Goal: Task Accomplishment & Management: Use online tool/utility

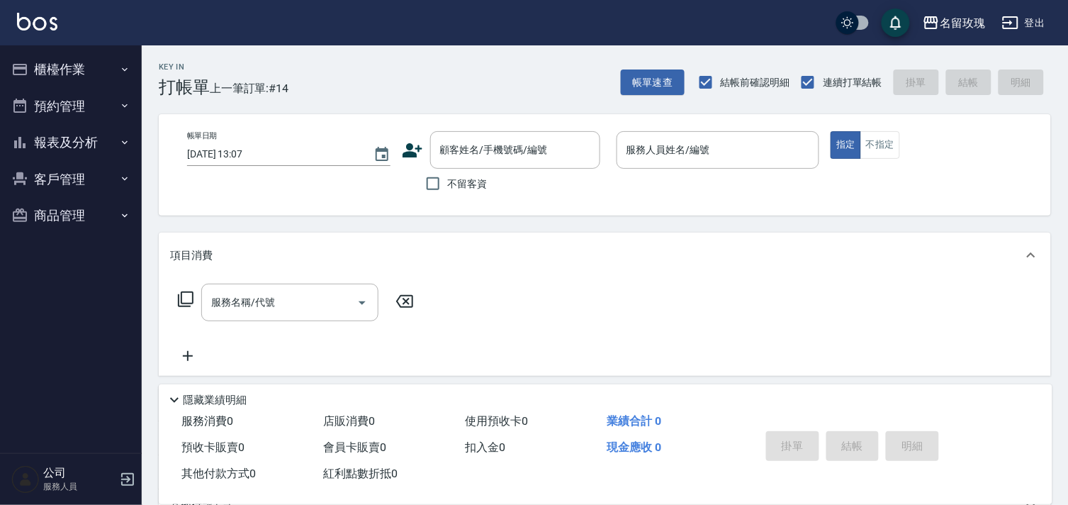
click at [671, 147] on div "服務人員姓名/編號 服務人員姓名/編號" at bounding box center [718, 150] width 203 height 38
click at [933, 213] on div "帳單日期 2025/08/24 13:07 顧客姓名/手機號碼/編號 顧客姓名/手機號碼/編號 不留客資 服務人員姓名/編號 服務人員姓名/編號 指定 不指定" at bounding box center [605, 164] width 892 height 101
click at [1032, 25] on button "登出" at bounding box center [1024, 23] width 55 height 26
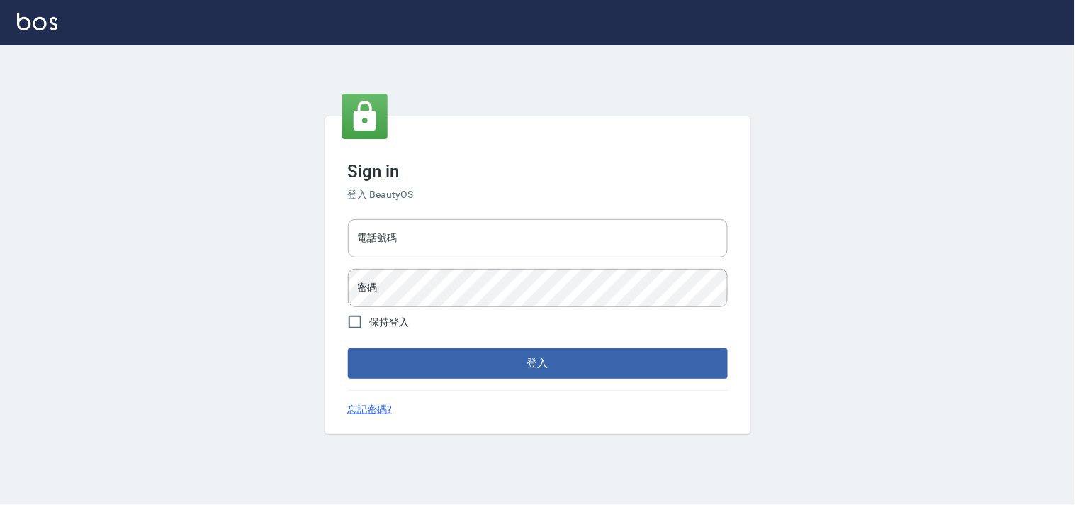
type input "28261007"
click at [491, 247] on input "28261007" at bounding box center [538, 238] width 380 height 38
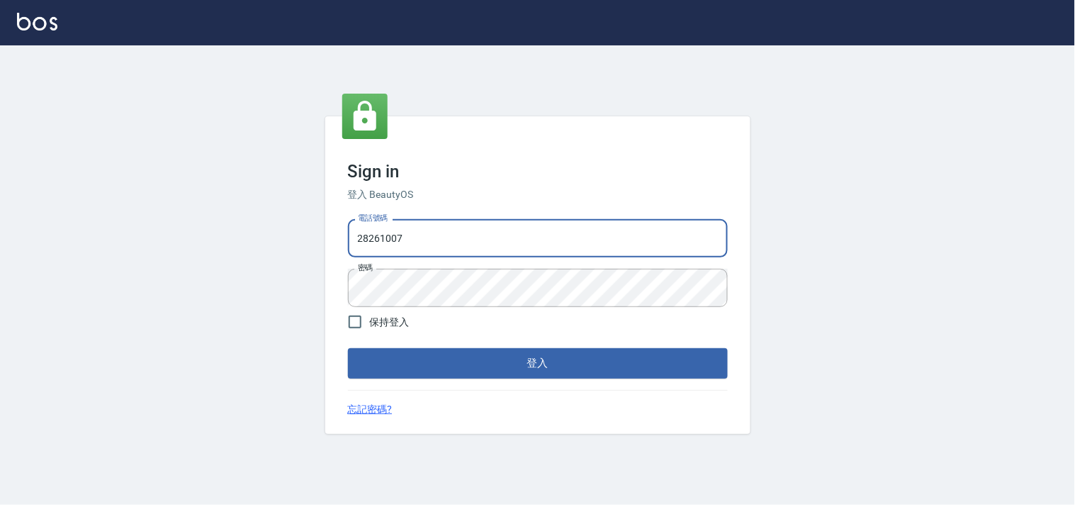
type input "28362778"
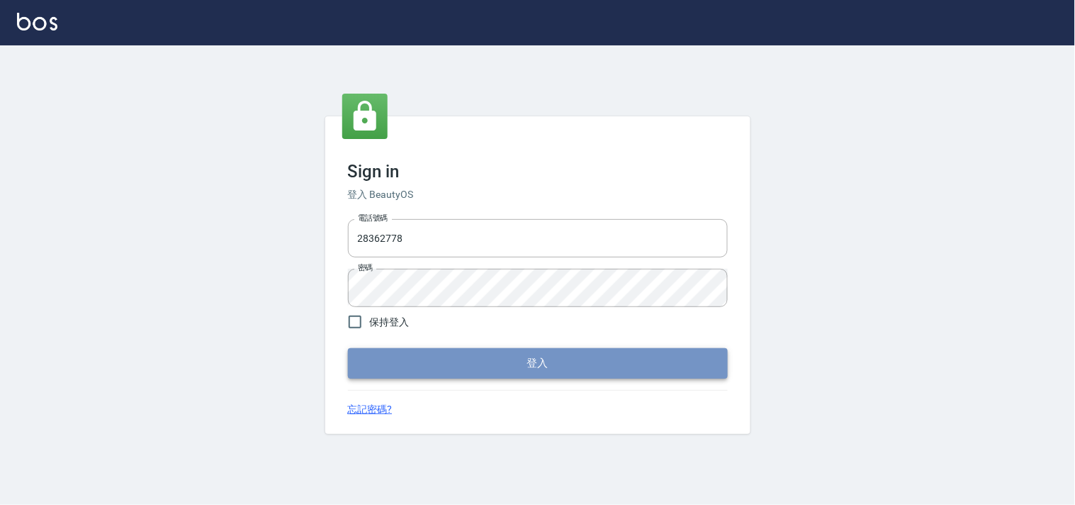
click at [501, 364] on button "登入" at bounding box center [538, 363] width 380 height 30
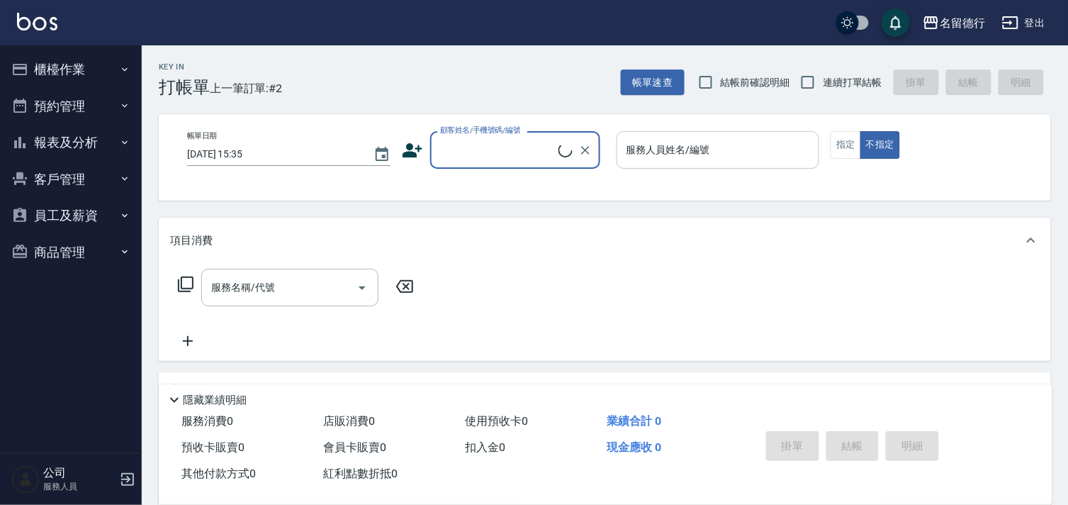
click at [717, 145] on input "服務人員姓名/編號" at bounding box center [718, 150] width 191 height 25
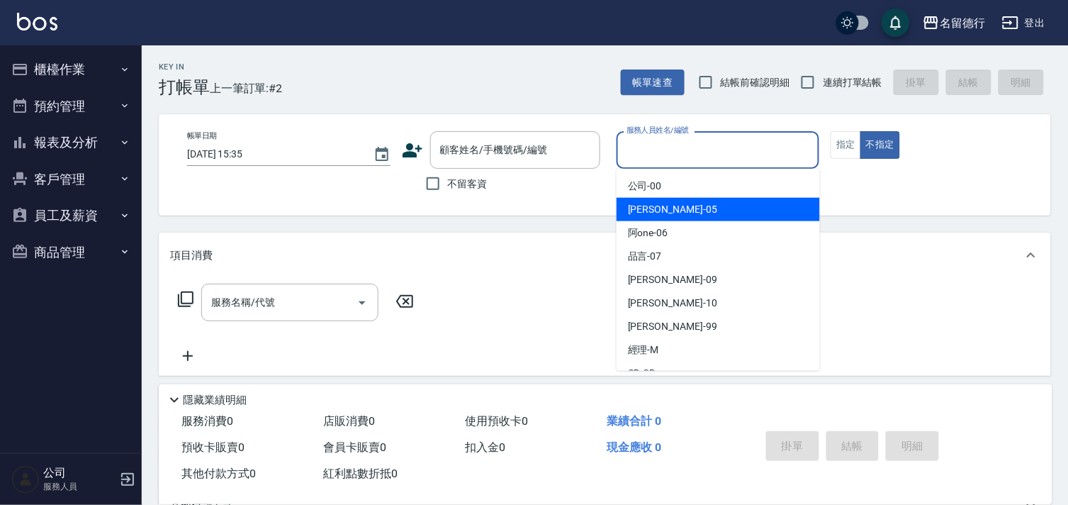
click at [710, 218] on div "[PERSON_NAME]-05" at bounding box center [718, 209] width 203 height 23
type input "[PERSON_NAME]-05"
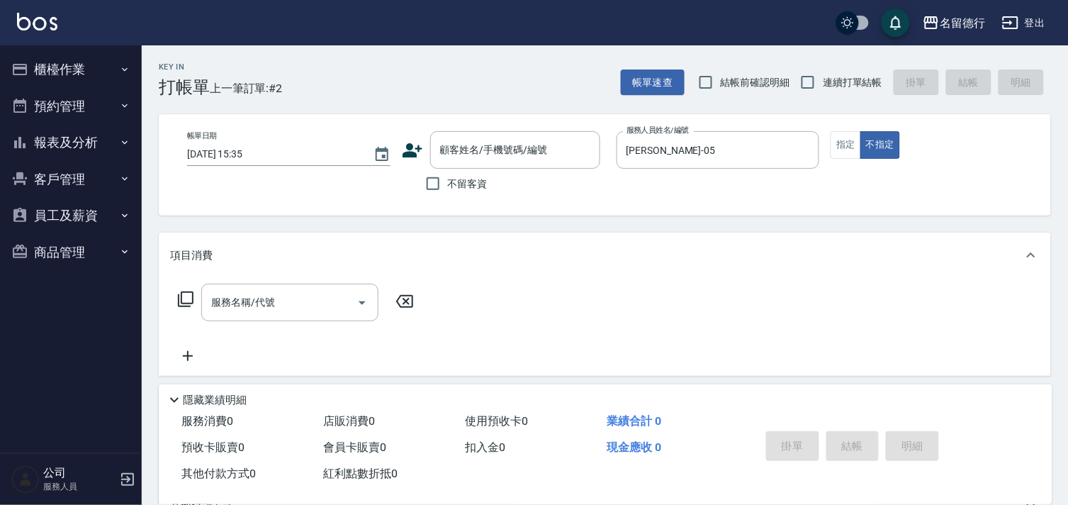
click at [186, 299] on icon at bounding box center [185, 299] width 17 height 17
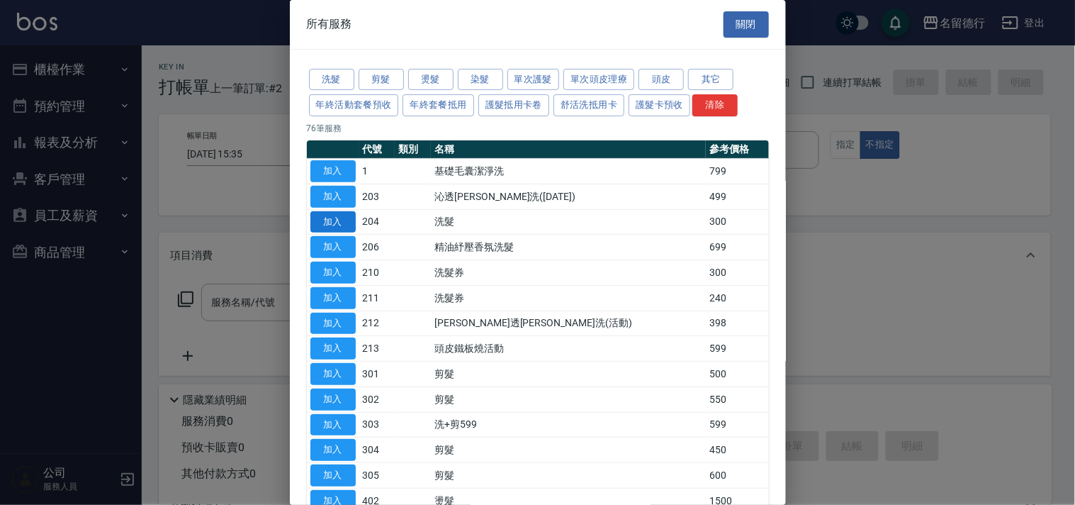
click at [330, 220] on button "加入" at bounding box center [332, 222] width 45 height 22
type input "洗髮(204)"
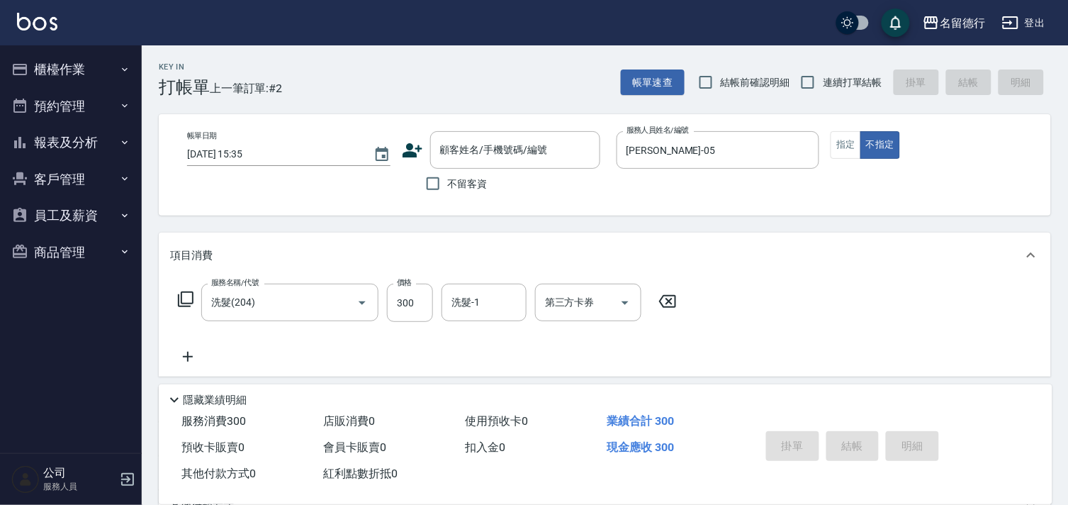
click at [184, 296] on icon at bounding box center [185, 299] width 17 height 17
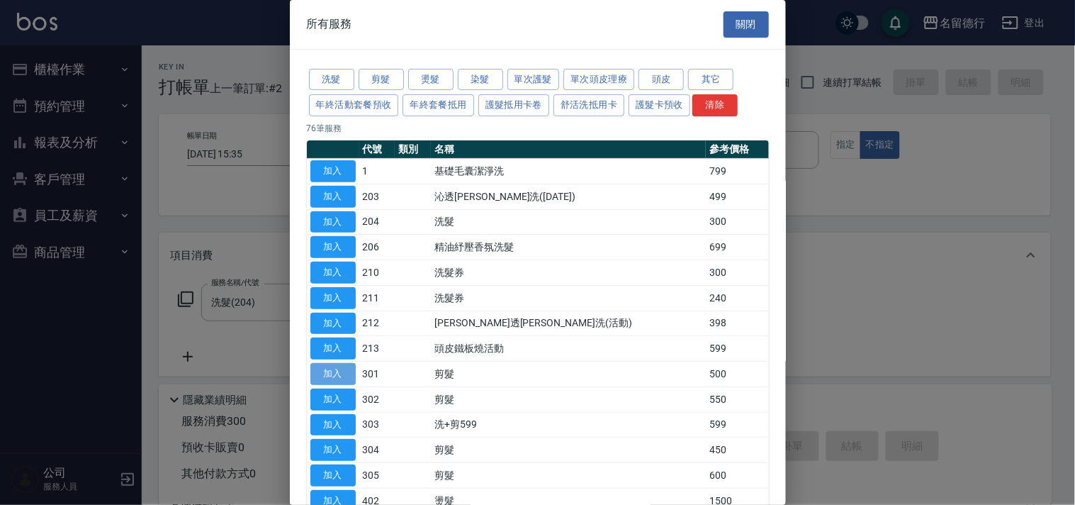
click at [331, 381] on button "加入" at bounding box center [332, 374] width 45 height 22
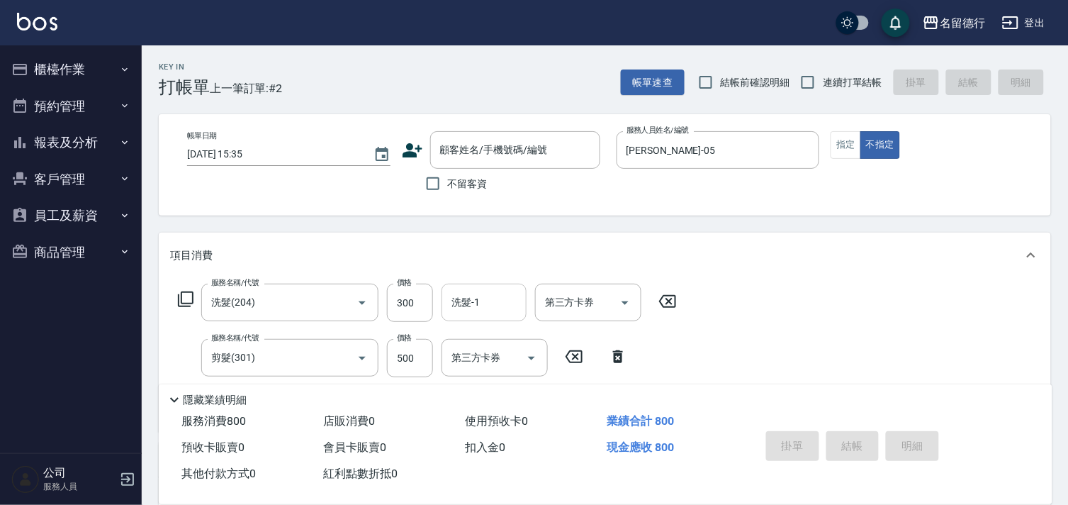
click at [510, 291] on input "洗髮-1" at bounding box center [484, 302] width 72 height 25
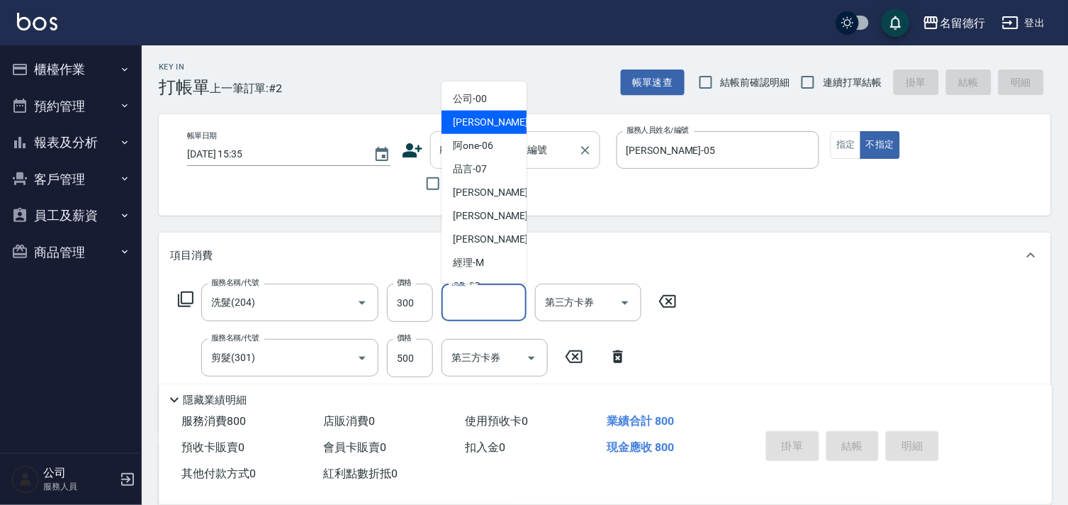
drag, startPoint x: 471, startPoint y: 125, endPoint x: 498, endPoint y: 138, distance: 29.8
click at [480, 130] on div "[PERSON_NAME]-05" at bounding box center [484, 122] width 85 height 23
type input "[PERSON_NAME]-05"
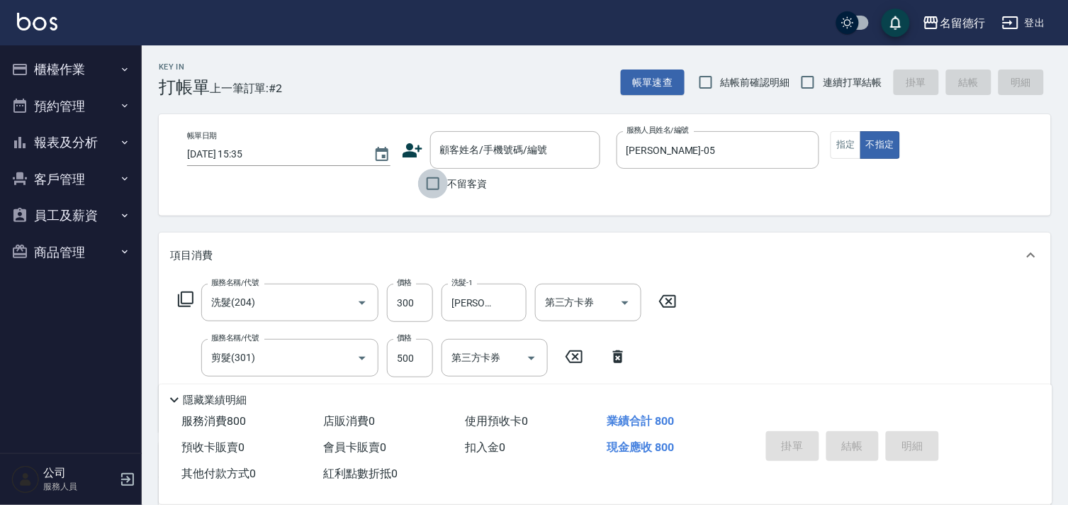
drag, startPoint x: 417, startPoint y: 175, endPoint x: 422, endPoint y: 183, distance: 9.2
click at [416, 175] on div "不留客資" at bounding box center [501, 184] width 198 height 30
drag, startPoint x: 433, startPoint y: 185, endPoint x: 440, endPoint y: 194, distance: 11.6
click at [440, 193] on input "不留客資" at bounding box center [433, 184] width 30 height 30
checkbox input "true"
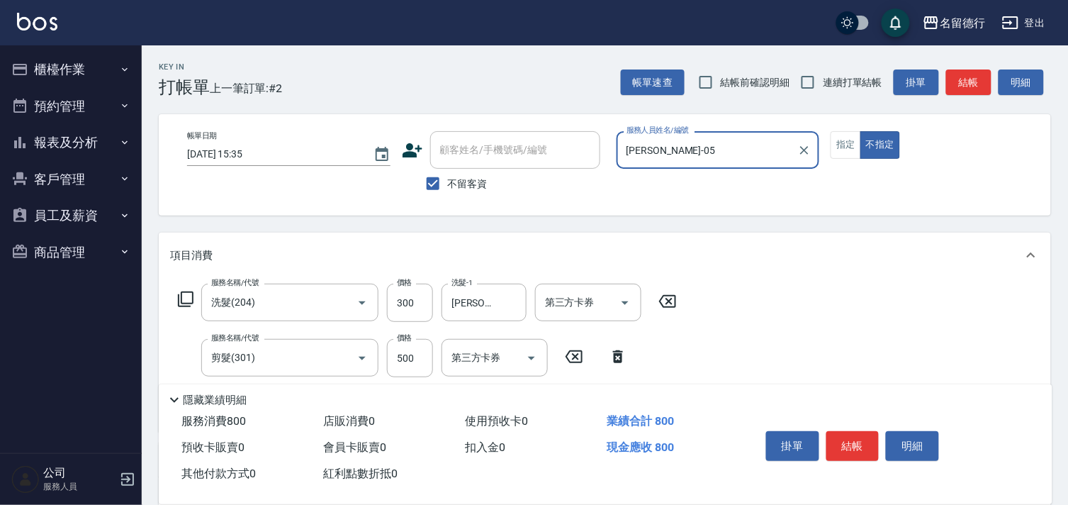
click at [868, 444] on button "結帳" at bounding box center [853, 446] width 53 height 30
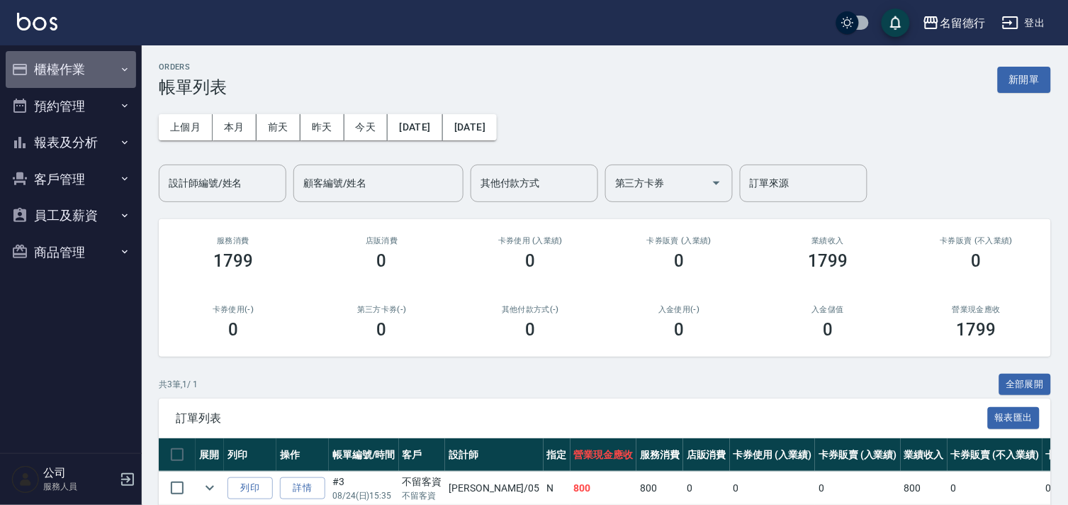
click at [61, 58] on button "櫃檯作業" at bounding box center [71, 69] width 130 height 37
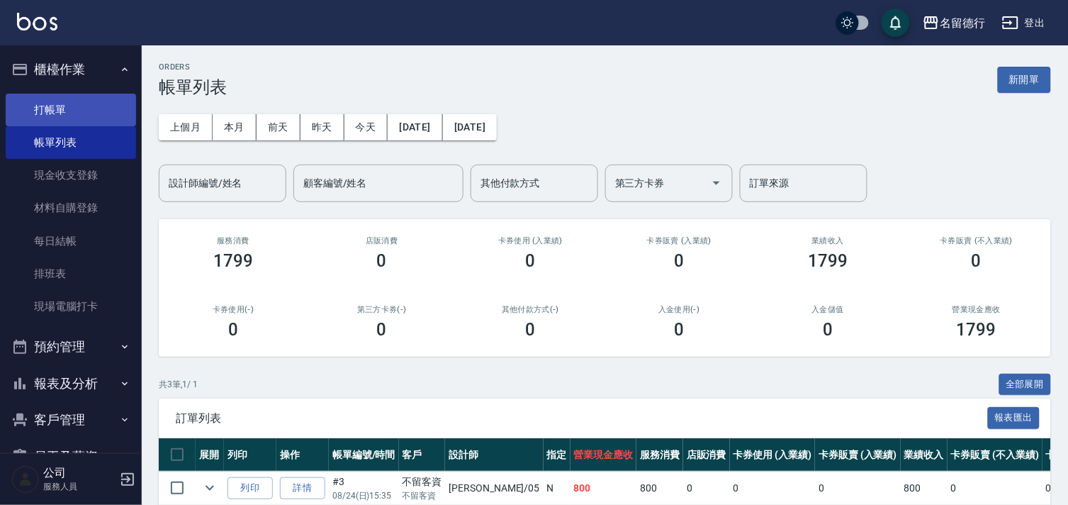
click at [62, 102] on link "打帳單" at bounding box center [71, 110] width 130 height 33
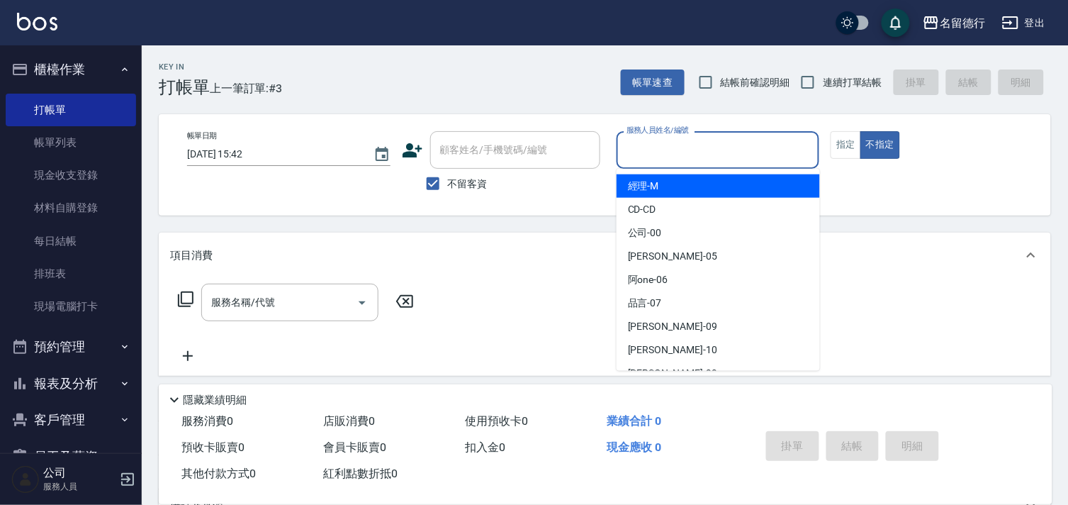
click at [637, 150] on input "服務人員姓名/編號" at bounding box center [718, 150] width 191 height 25
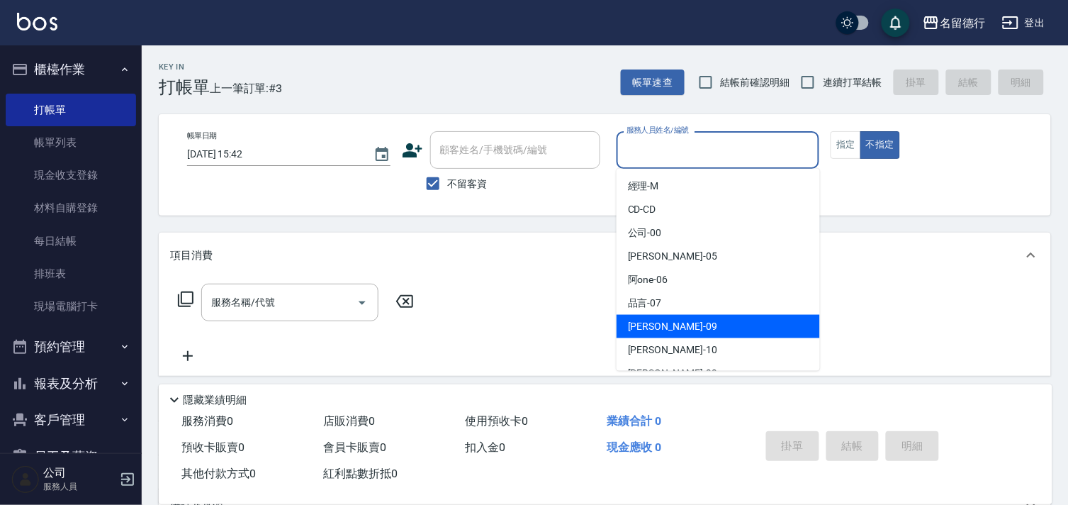
click at [625, 328] on div "[PERSON_NAME] -09" at bounding box center [718, 326] width 203 height 23
type input "[PERSON_NAME]-09"
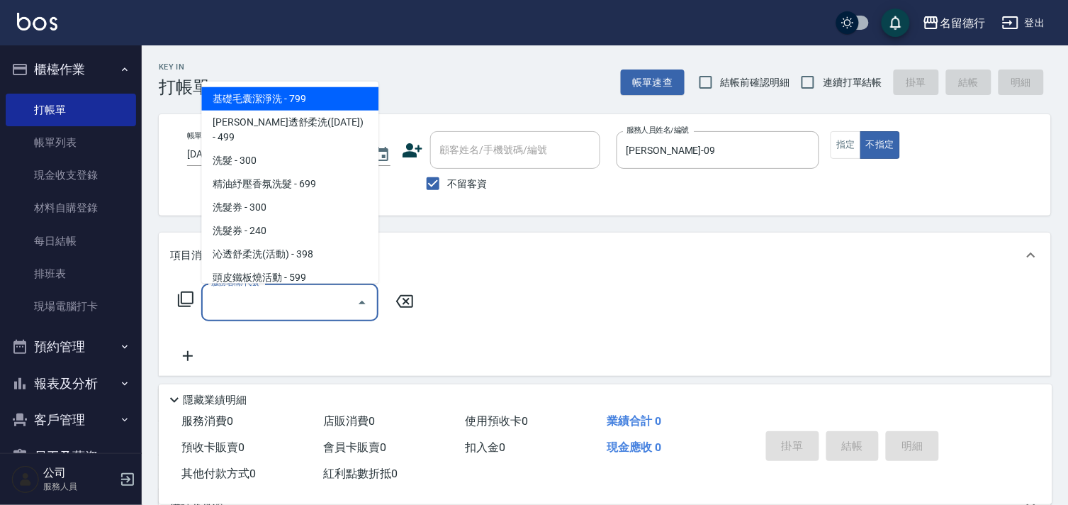
click at [279, 306] on input "服務名稱/代號" at bounding box center [279, 302] width 143 height 25
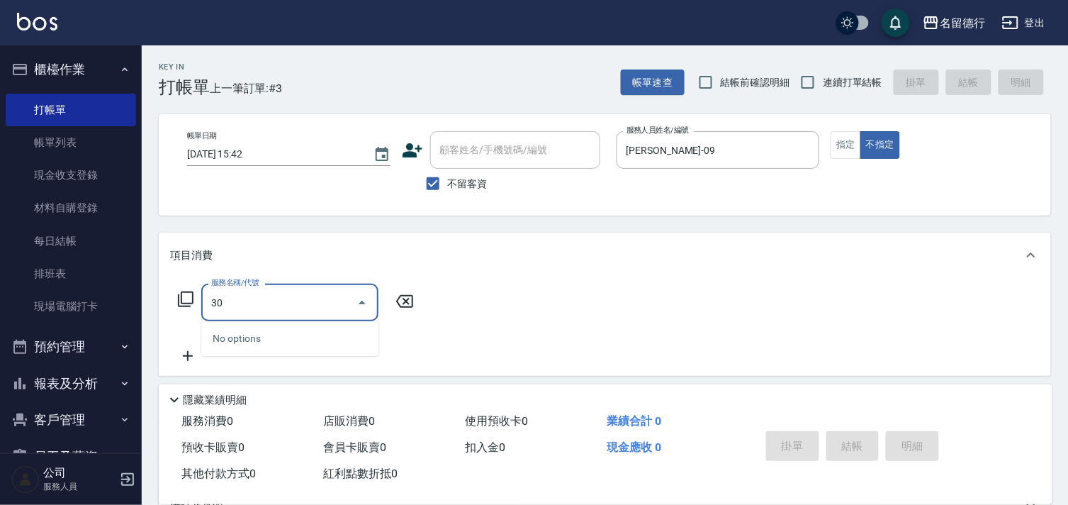
type input "301"
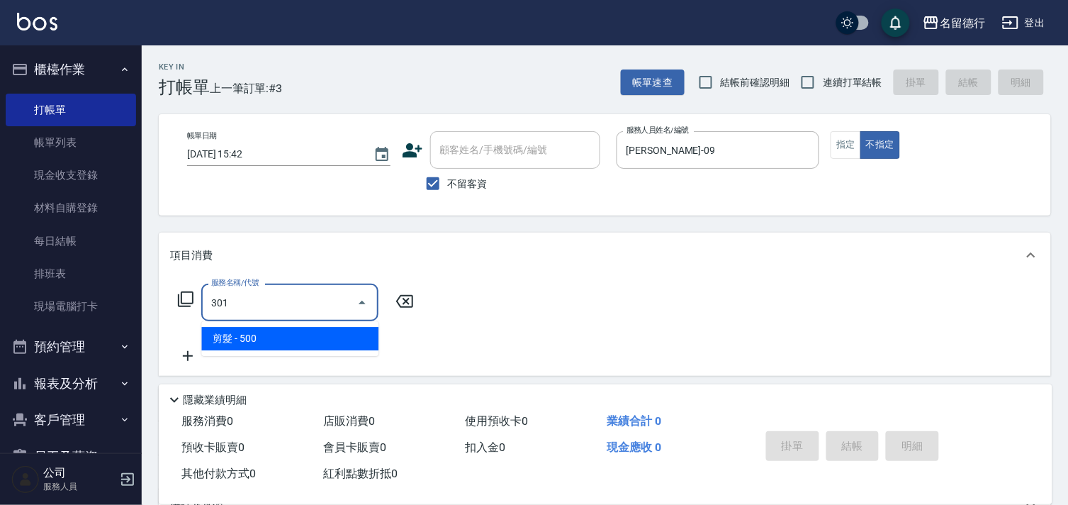
click at [279, 338] on span "剪髮 - 500" at bounding box center [289, 338] width 177 height 23
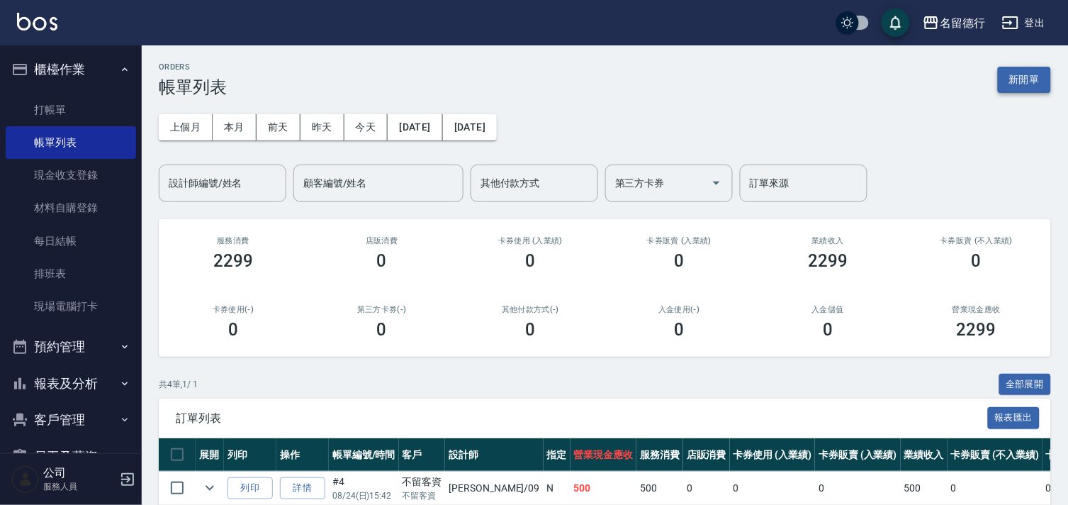
click at [1029, 81] on button "新開單" at bounding box center [1024, 80] width 53 height 26
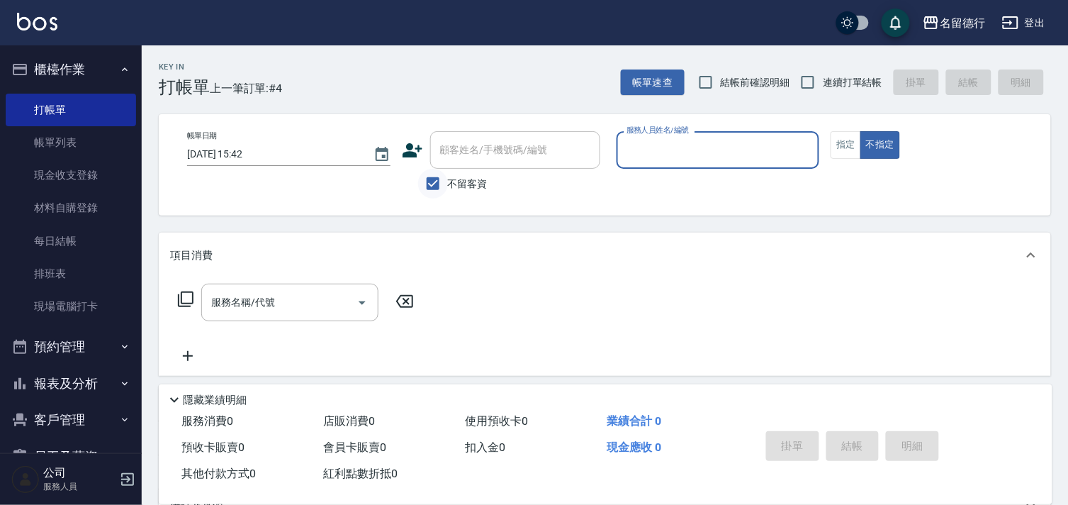
click at [433, 181] on input "不留客資" at bounding box center [433, 184] width 30 height 30
checkbox input "false"
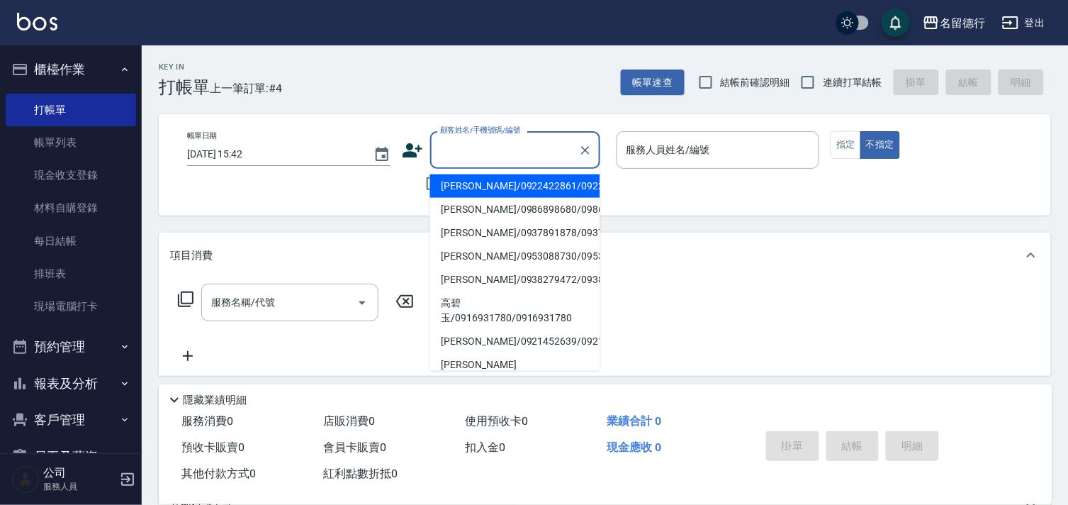
click at [456, 145] on div "顧客姓名/手機號碼/編號 顧客姓名/手機號碼/編號" at bounding box center [515, 150] width 170 height 38
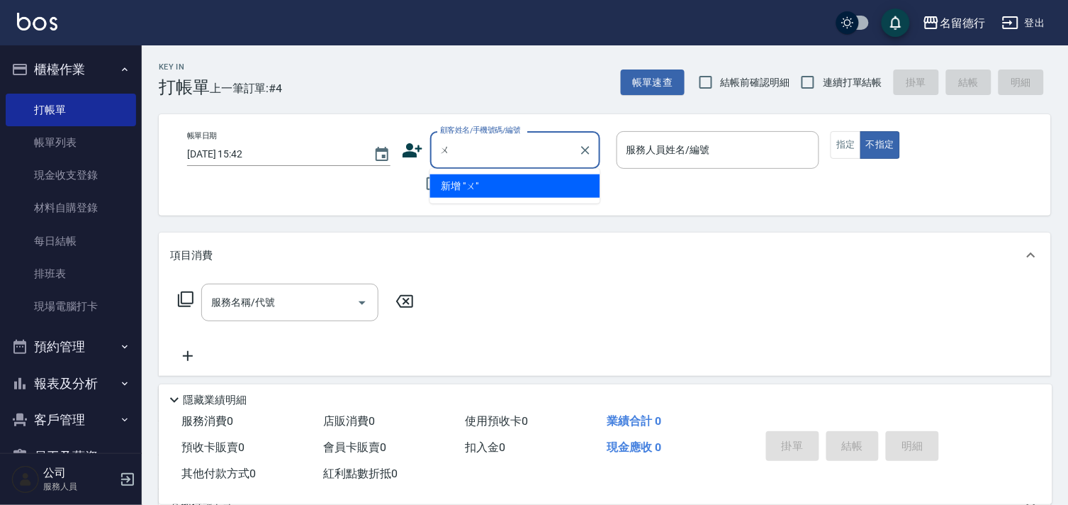
type input "無"
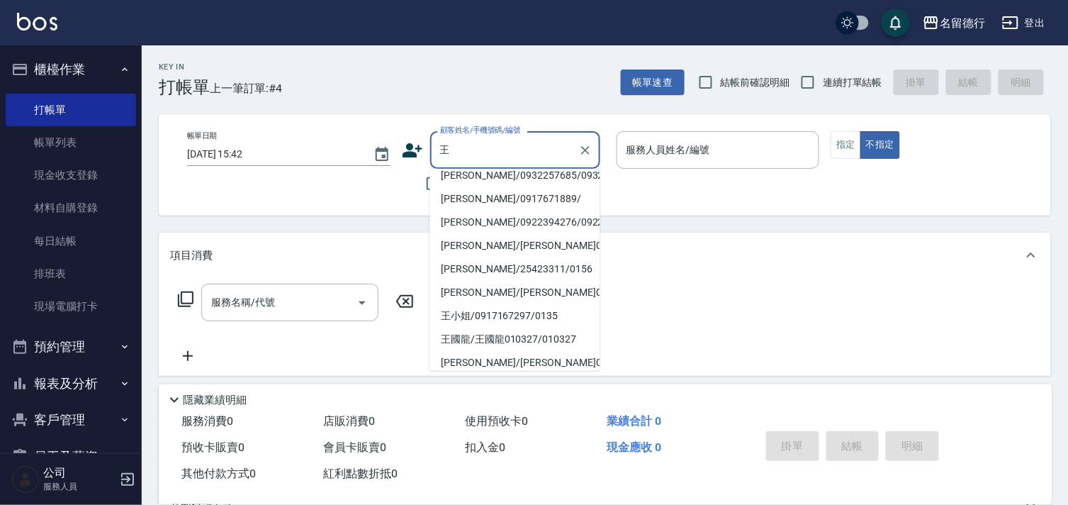
scroll to position [5, 0]
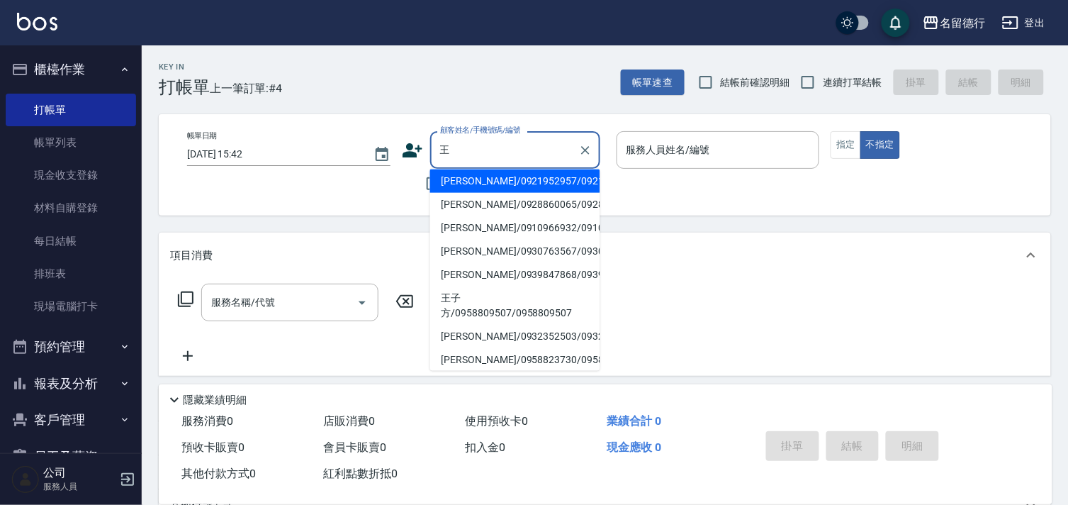
click at [522, 216] on li "[PERSON_NAME]/0928860065/0928860065" at bounding box center [515, 204] width 170 height 23
type input "[PERSON_NAME]/0928860065/0928860065"
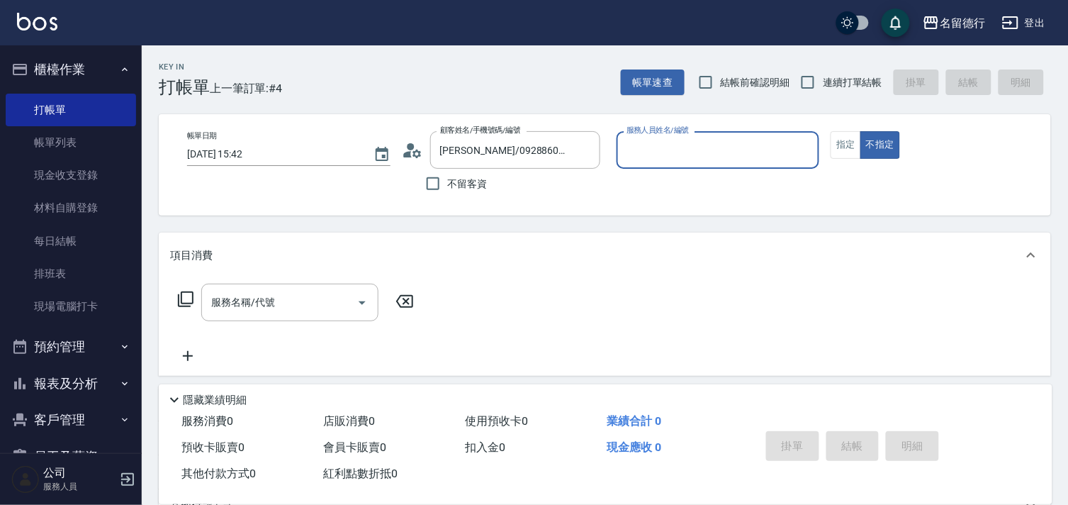
type input "[PERSON_NAME]-10"
click at [521, 151] on input "[PERSON_NAME]/0928860065/0928860065" at bounding box center [505, 150] width 136 height 25
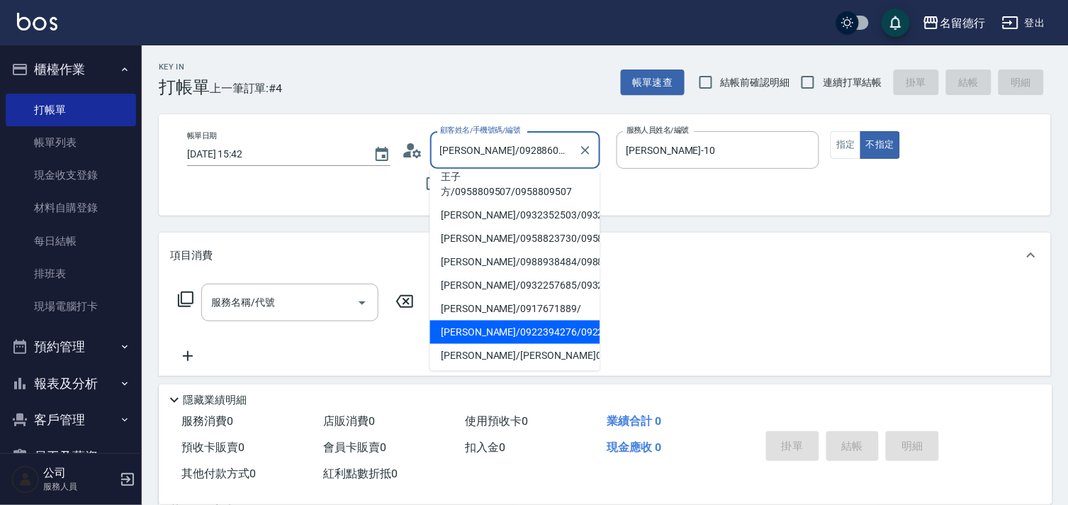
scroll to position [125, 0]
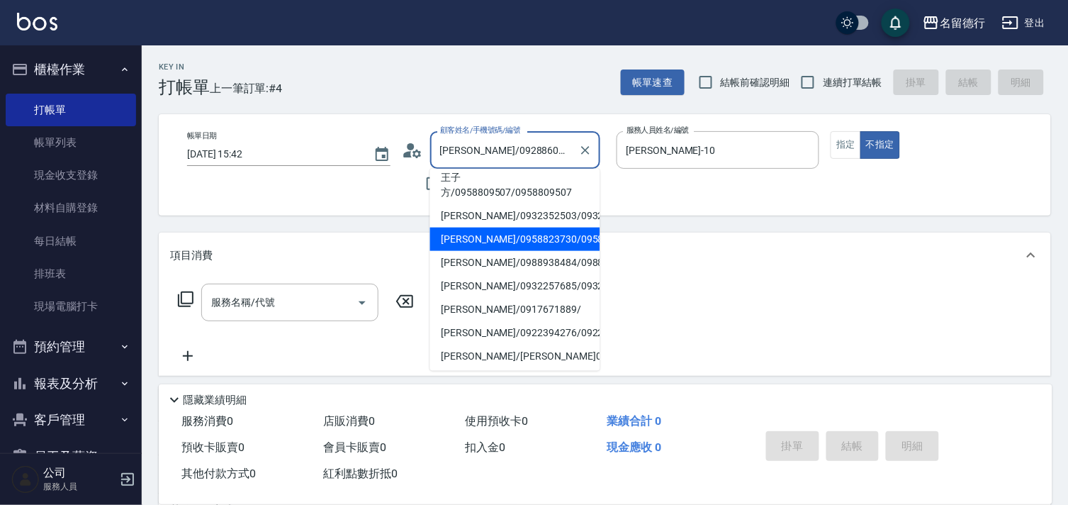
click at [521, 251] on li "[PERSON_NAME]/0958823730/0958823730" at bounding box center [515, 239] width 170 height 23
type input "[PERSON_NAME]/0958823730/0958823730"
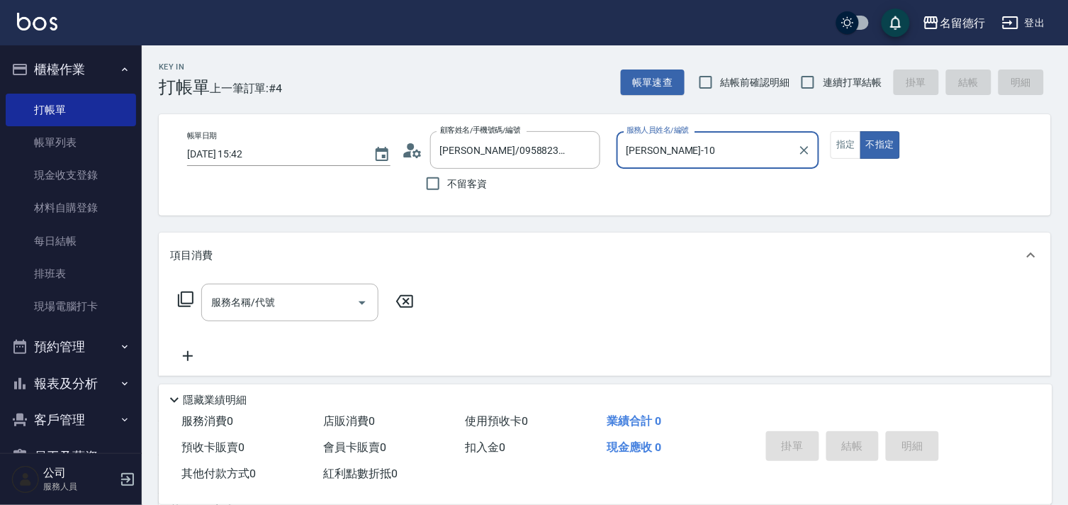
click at [668, 152] on input "[PERSON_NAME]-10" at bounding box center [707, 150] width 169 height 25
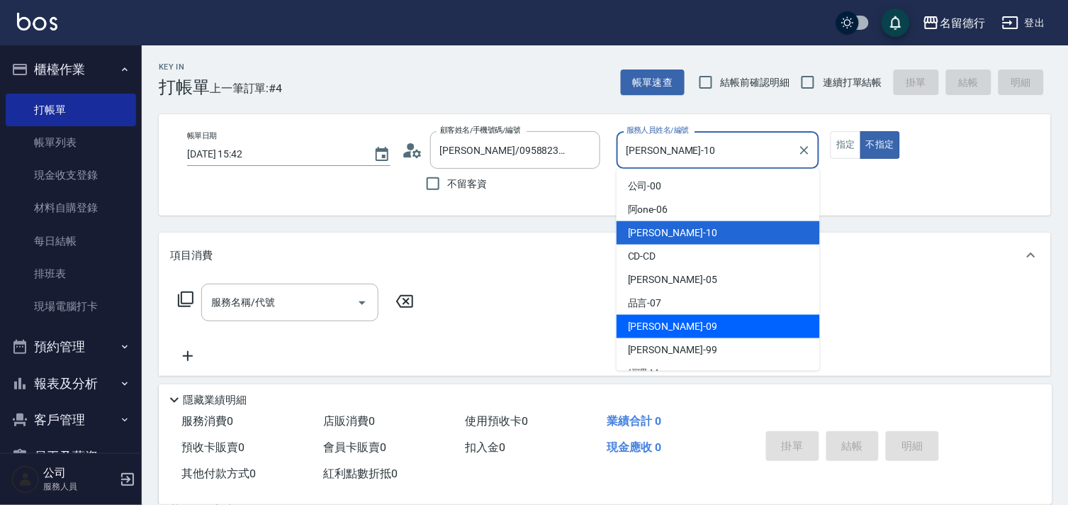
click at [653, 319] on span "[PERSON_NAME] -09" at bounding box center [672, 326] width 89 height 15
type input "[PERSON_NAME]-09"
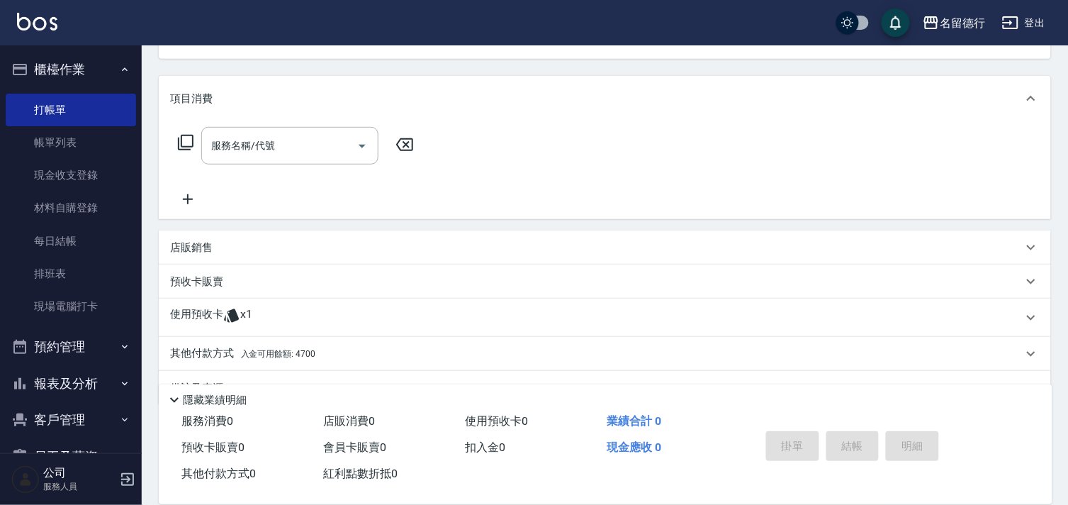
scroll to position [157, 0]
click at [199, 313] on p "使用預收卡" at bounding box center [196, 316] width 53 height 21
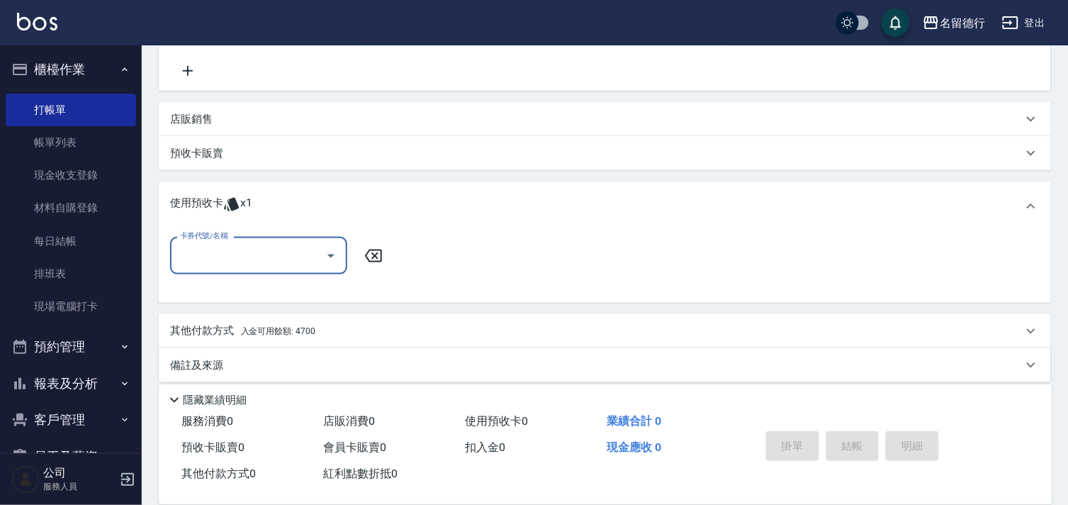
scroll to position [295, 0]
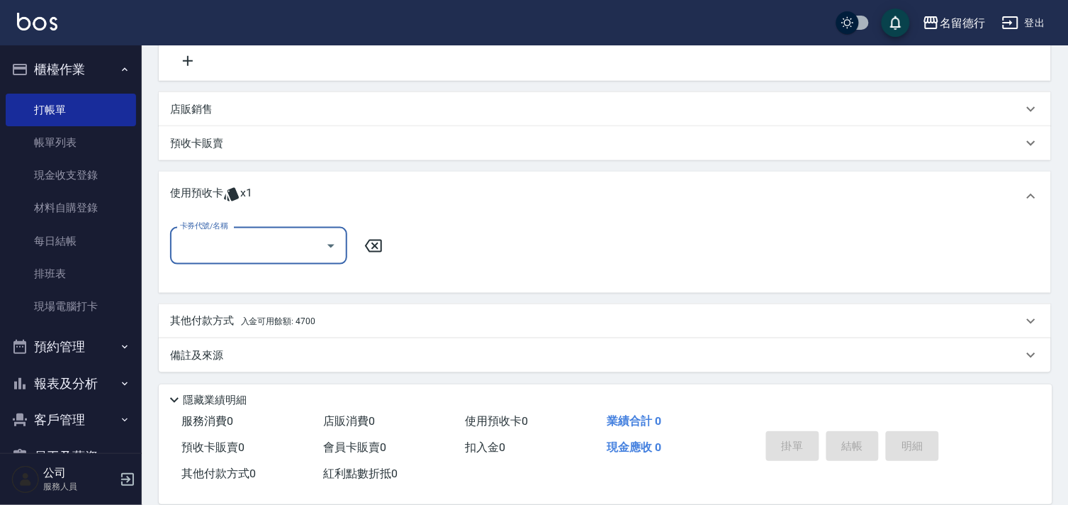
click at [228, 249] on input "卡券代號/名稱" at bounding box center [248, 245] width 143 height 25
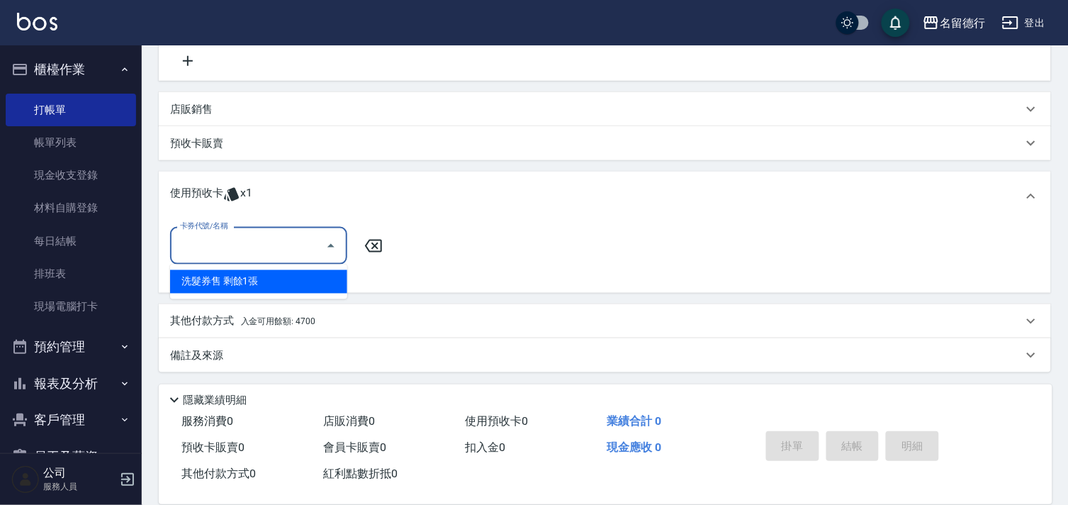
click at [230, 281] on div "洗髮券售 剩餘1張" at bounding box center [258, 281] width 177 height 23
type input "洗髮券售"
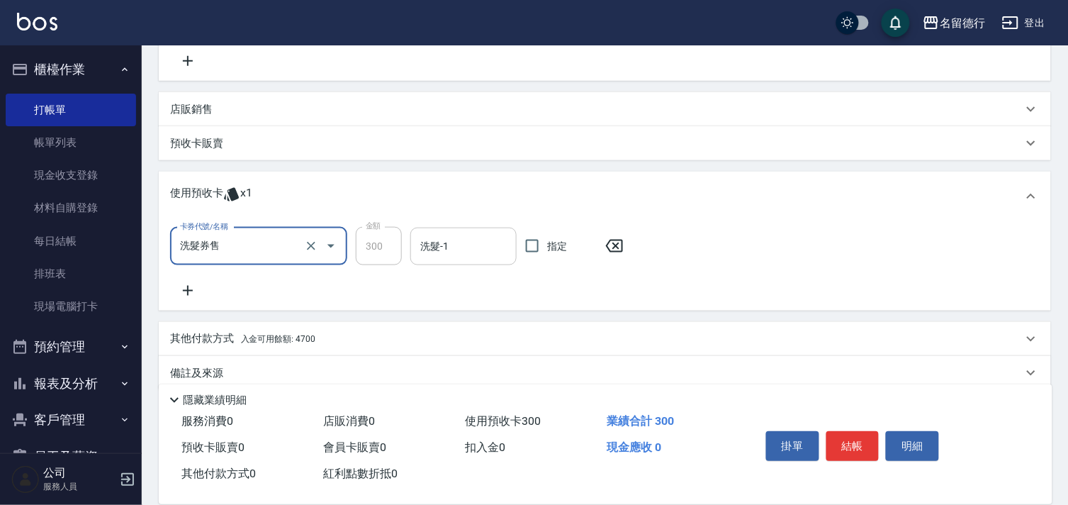
click at [431, 248] on input "洗髮-1" at bounding box center [464, 246] width 94 height 25
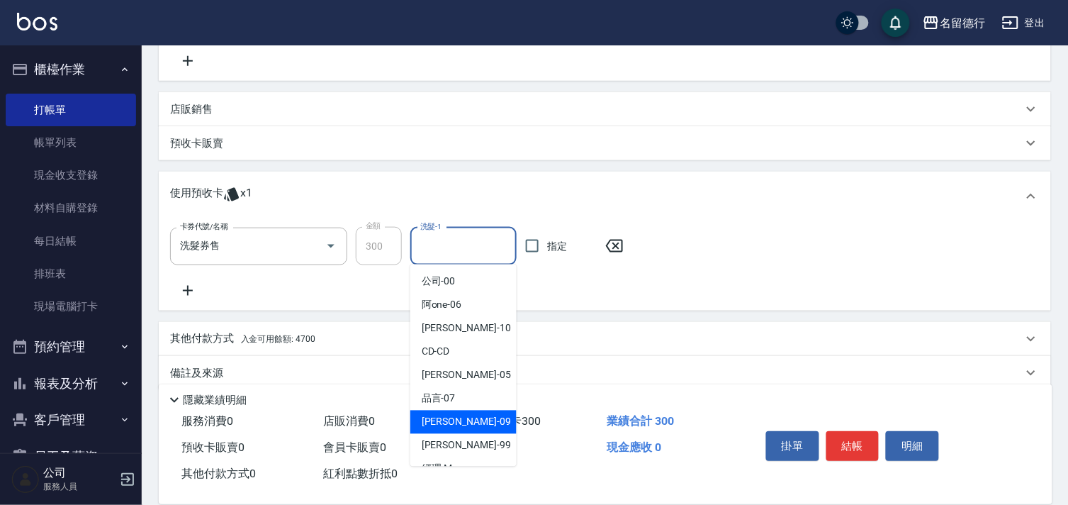
click at [432, 422] on span "[PERSON_NAME] -09" at bounding box center [466, 422] width 89 height 15
type input "[PERSON_NAME]-09"
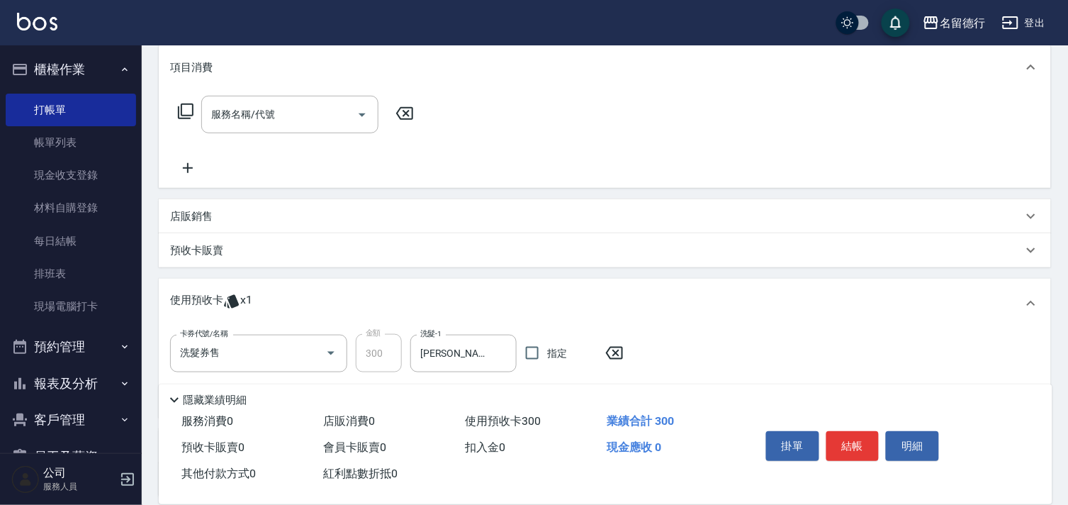
scroll to position [59, 0]
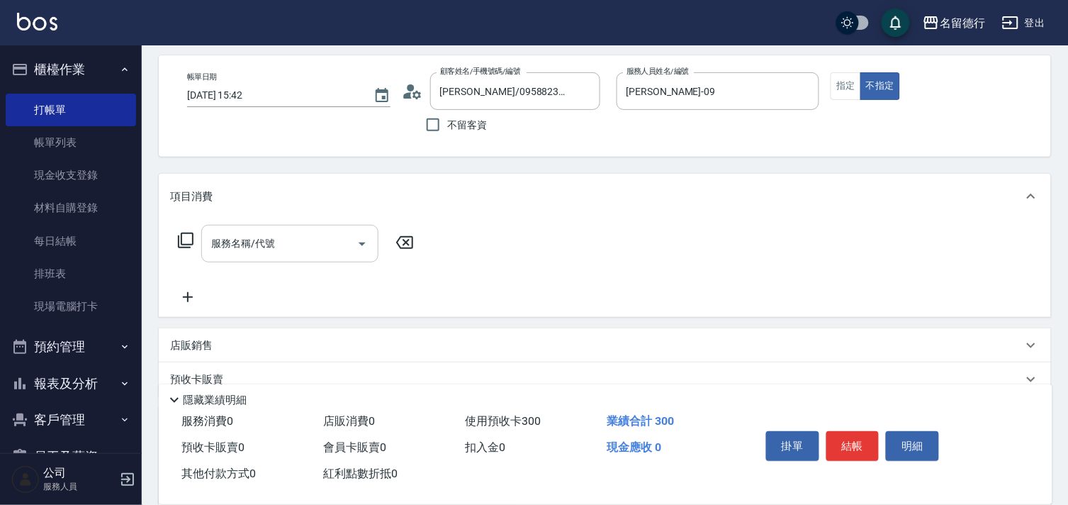
click at [262, 238] on div "服務名稱/代號 服務名稱/代號" at bounding box center [289, 244] width 177 height 38
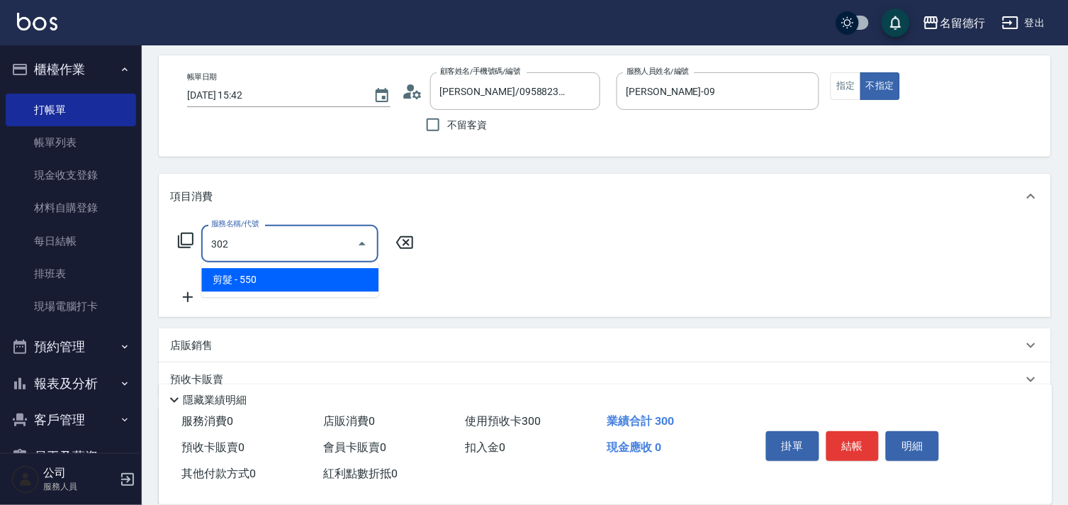
click at [303, 278] on span "剪髮 - 550" at bounding box center [289, 279] width 177 height 23
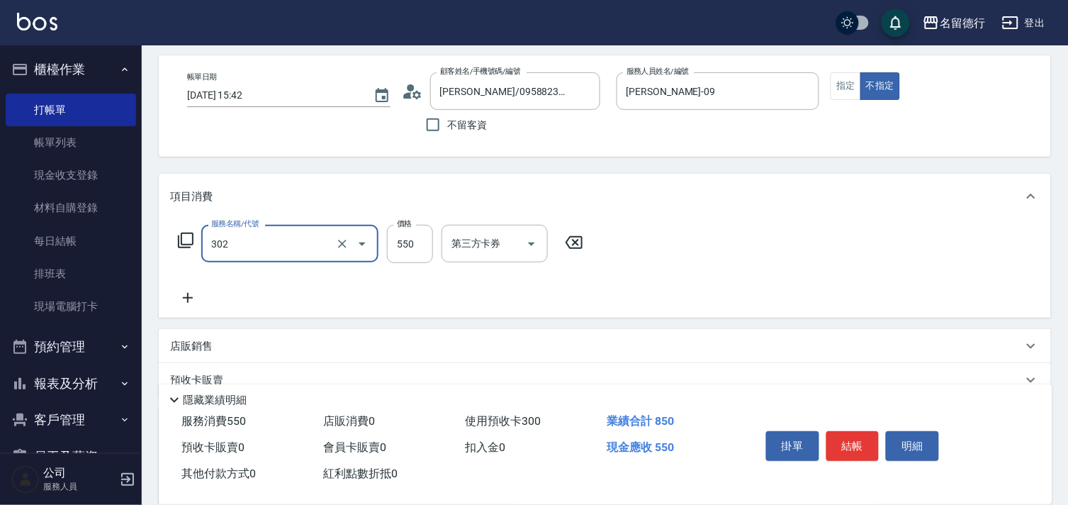
type input "剪髮(302)"
click at [183, 296] on icon at bounding box center [188, 298] width 10 height 10
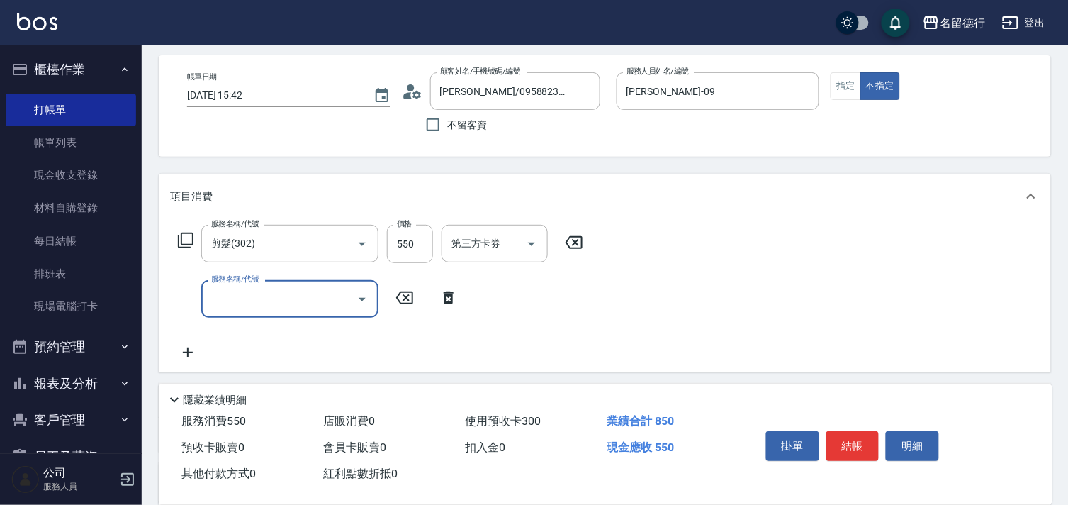
click at [222, 301] on input "服務名稱/代號" at bounding box center [279, 298] width 143 height 25
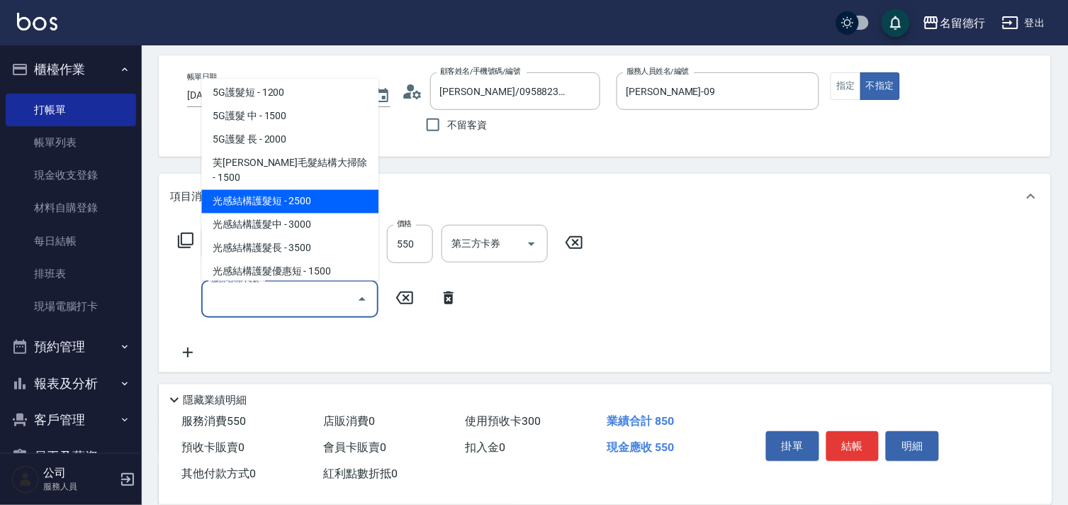
scroll to position [641, 0]
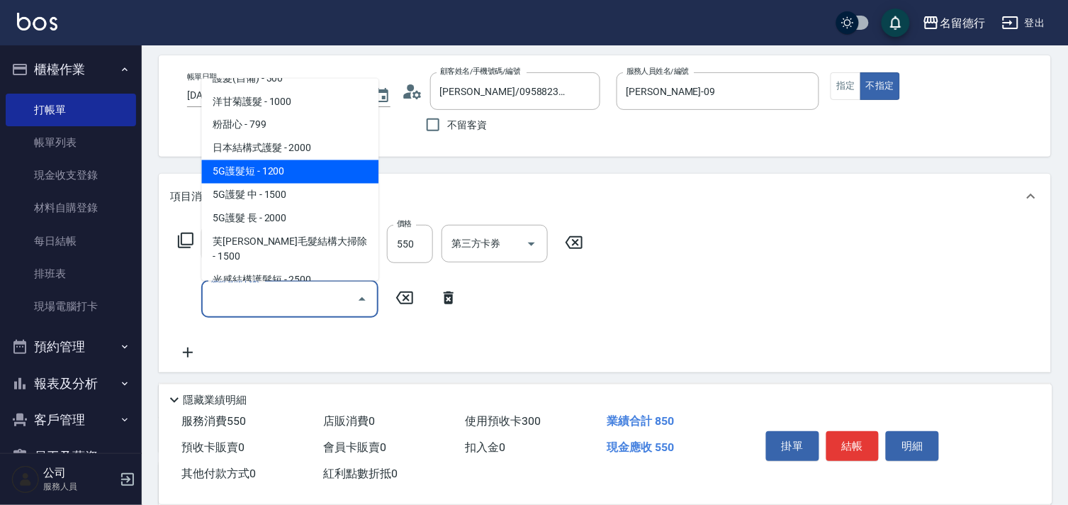
click at [270, 160] on span "5G護髮短 - 1200" at bounding box center [289, 171] width 177 height 23
type input "5G護髮短(650)"
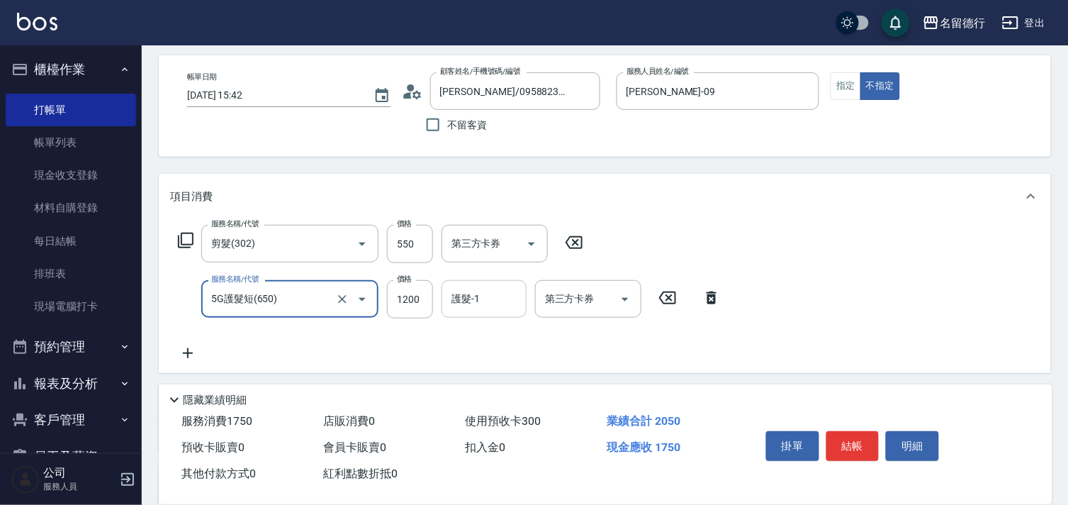
click at [457, 296] on div "護髮-1 護髮-1" at bounding box center [484, 299] width 85 height 38
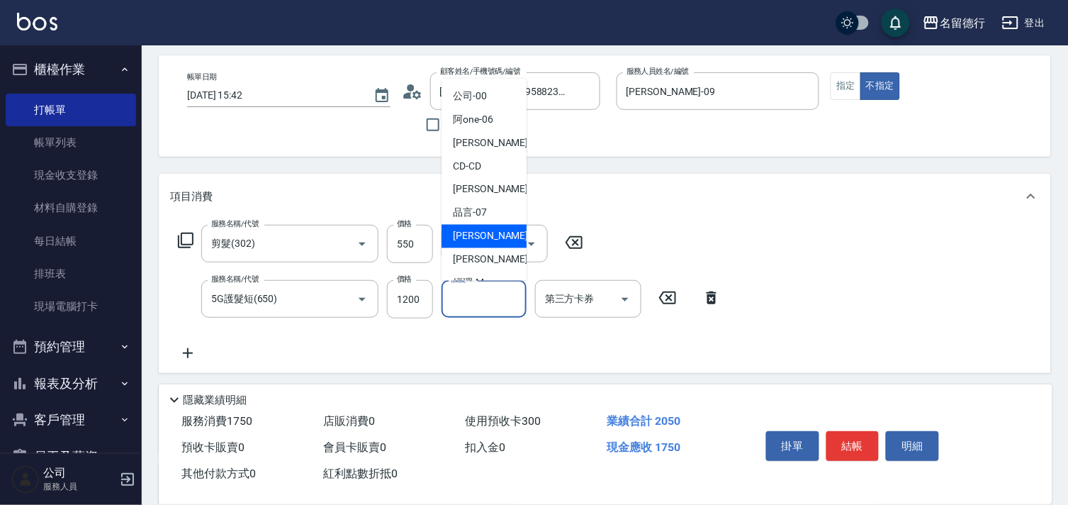
click at [466, 242] on span "[PERSON_NAME] -09" at bounding box center [497, 236] width 89 height 15
type input "[PERSON_NAME]-09"
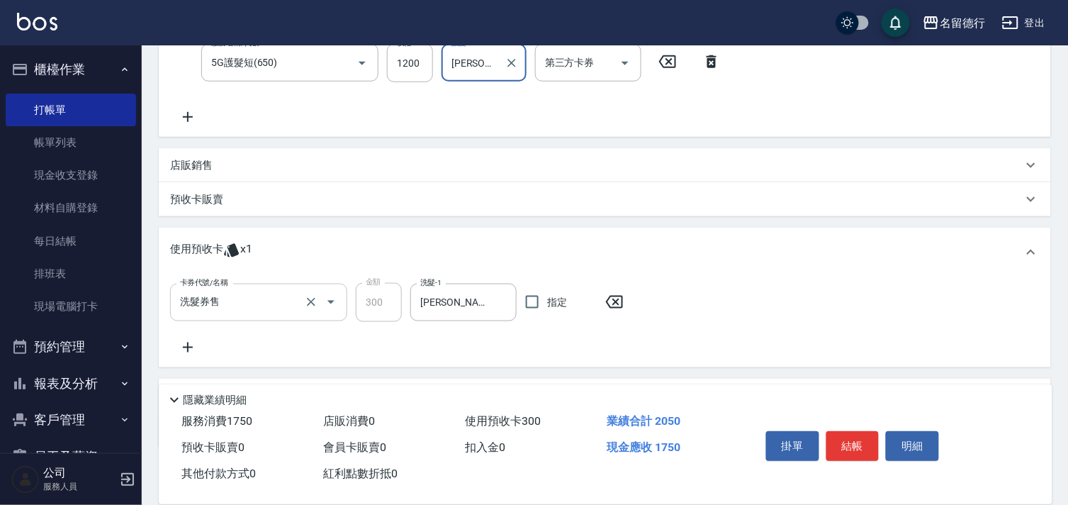
scroll to position [370, 0]
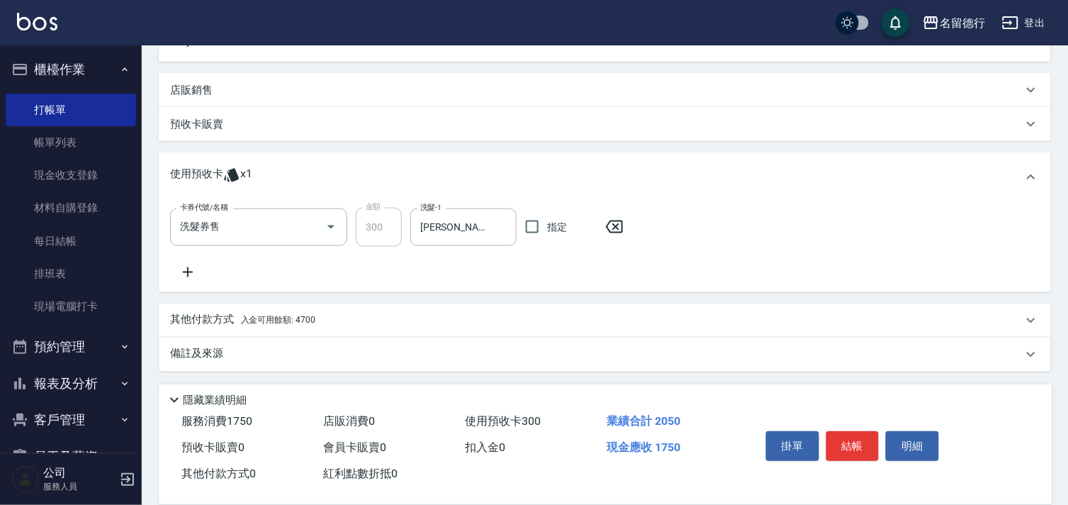
click at [215, 320] on p "其他付款方式 入金可用餘額: 4700" at bounding box center [242, 321] width 145 height 16
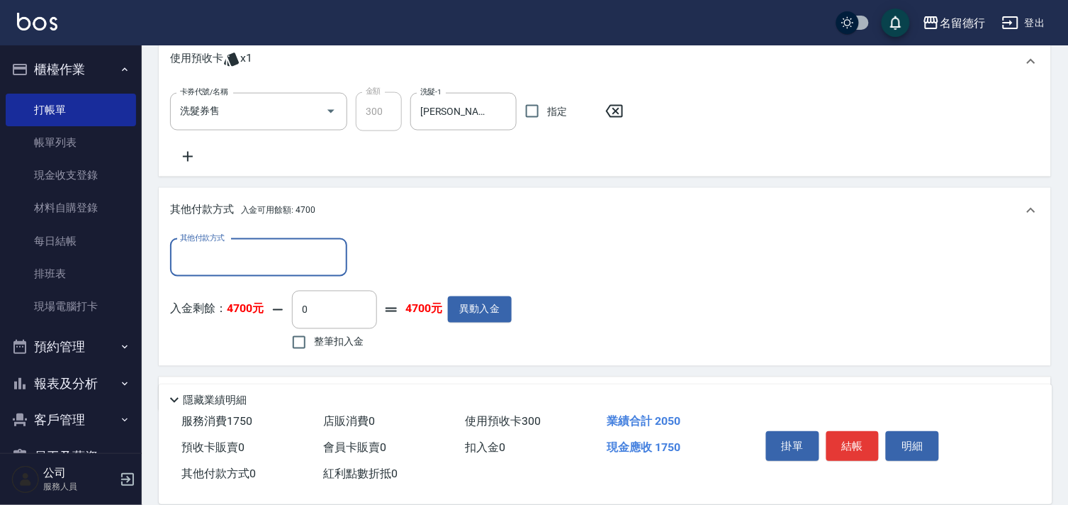
scroll to position [519, 0]
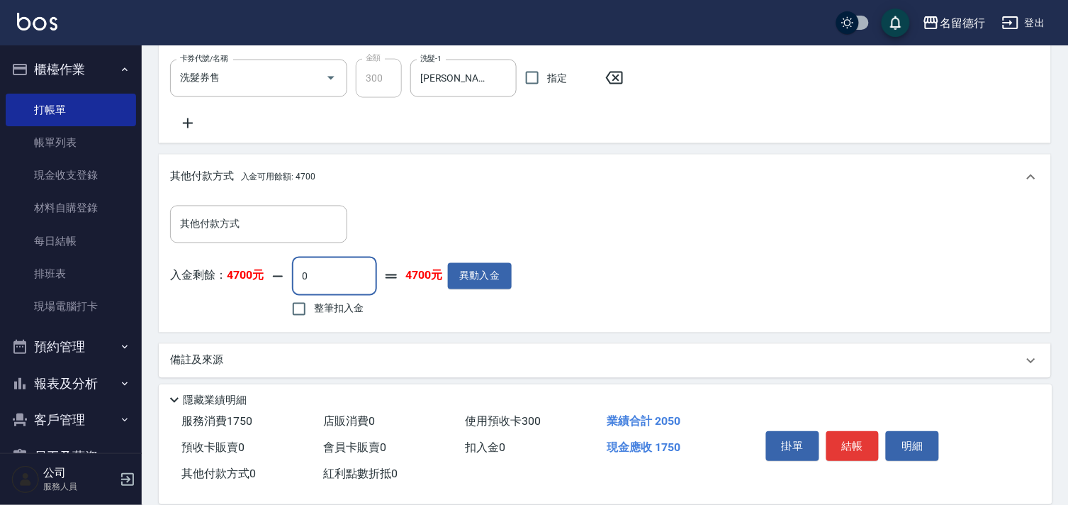
click at [305, 277] on input "0" at bounding box center [334, 276] width 85 height 38
click at [336, 277] on input "1740" at bounding box center [334, 276] width 85 height 38
type input "1750"
click at [301, 303] on input "整筆扣入金" at bounding box center [299, 309] width 30 height 30
checkbox input "true"
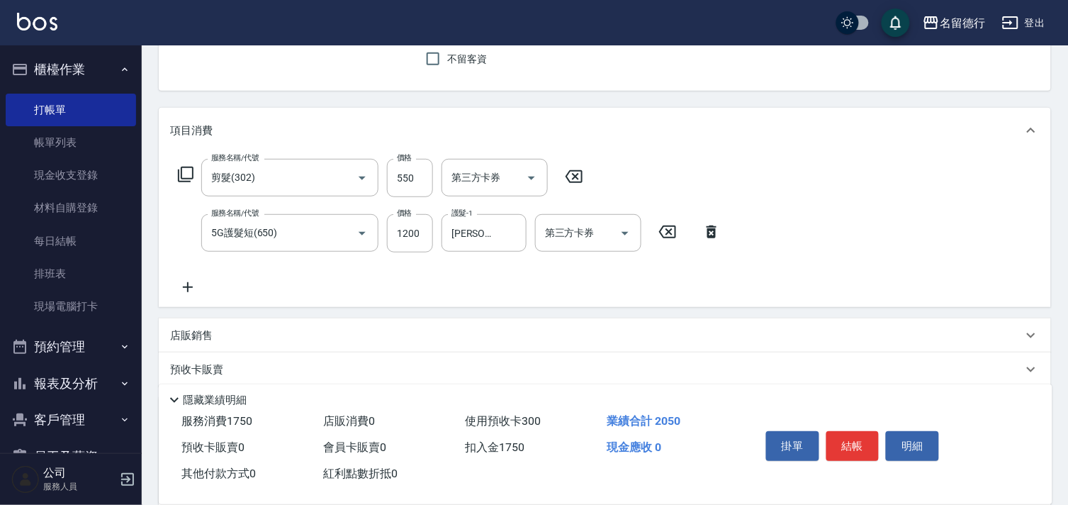
scroll to position [0, 0]
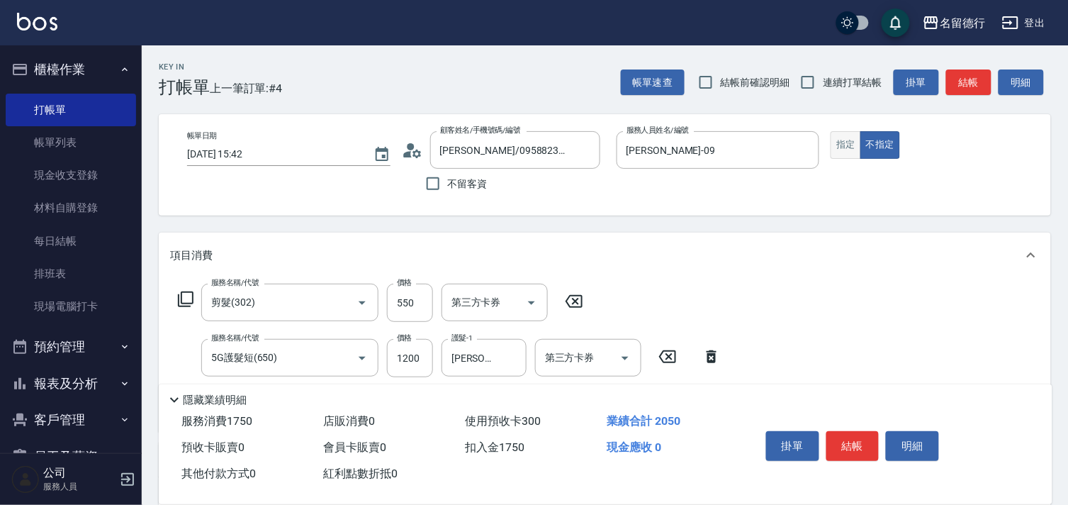
click at [841, 152] on button "指定" at bounding box center [846, 145] width 30 height 28
type button "true"
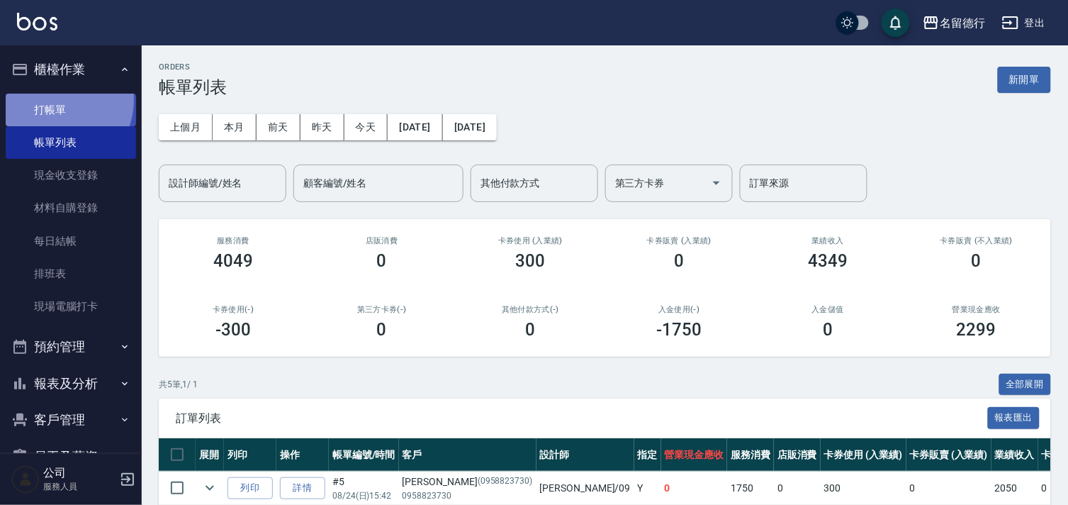
click at [52, 99] on link "打帳單" at bounding box center [71, 110] width 130 height 33
